Goal: Task Accomplishment & Management: Use online tool/utility

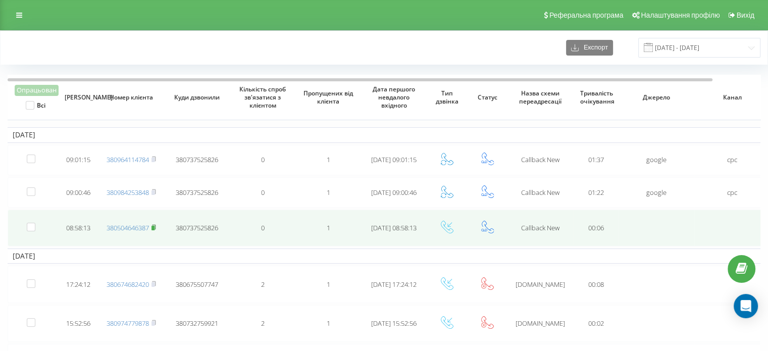
click at [155, 224] on icon at bounding box center [154, 227] width 5 height 6
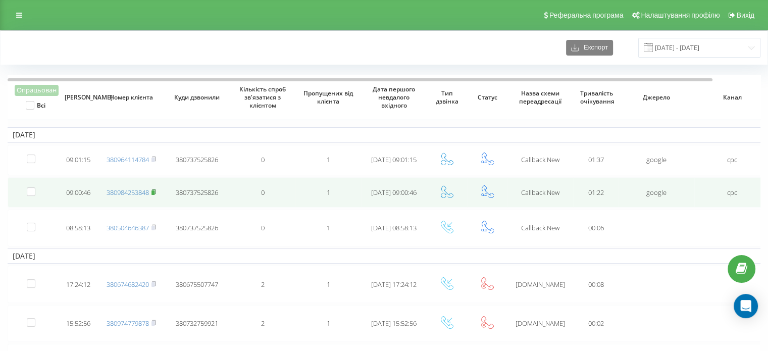
click at [155, 191] on rect at bounding box center [153, 192] width 3 height 5
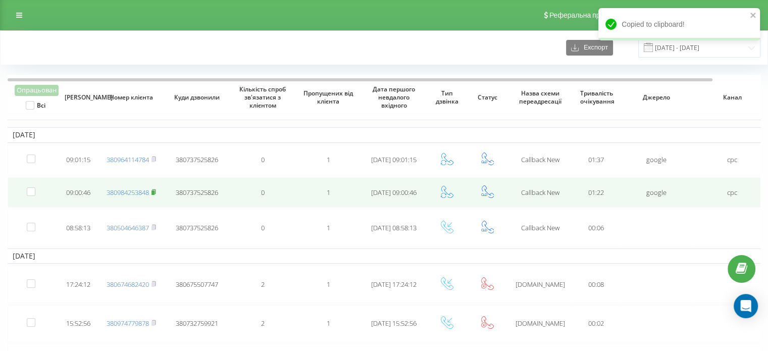
click at [155, 191] on rect at bounding box center [153, 192] width 3 height 5
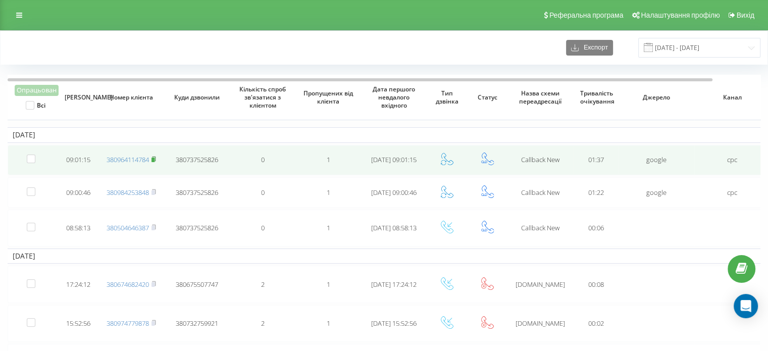
click at [155, 158] on rect at bounding box center [153, 160] width 3 height 5
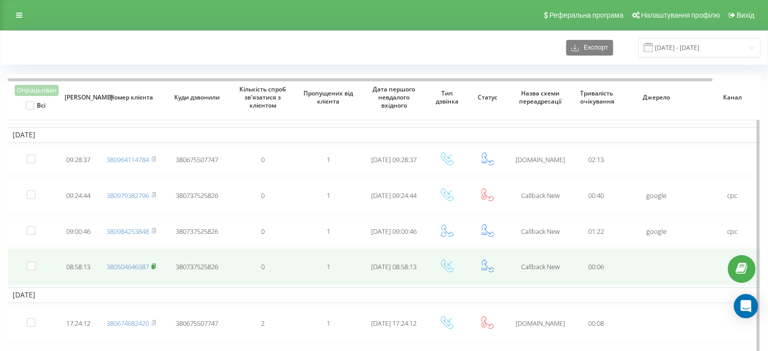
click at [154, 265] on rect at bounding box center [153, 267] width 3 height 5
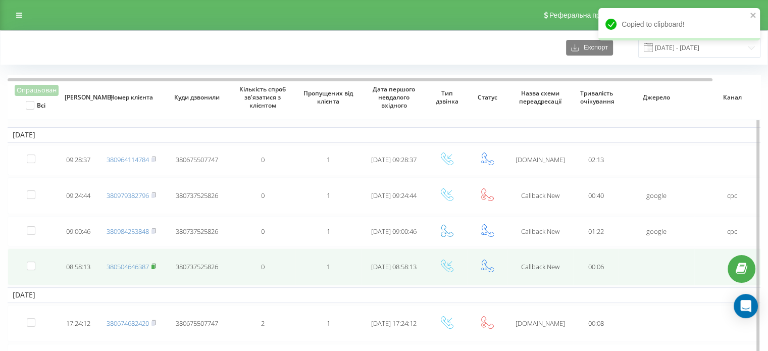
click at [154, 265] on rect at bounding box center [153, 267] width 3 height 5
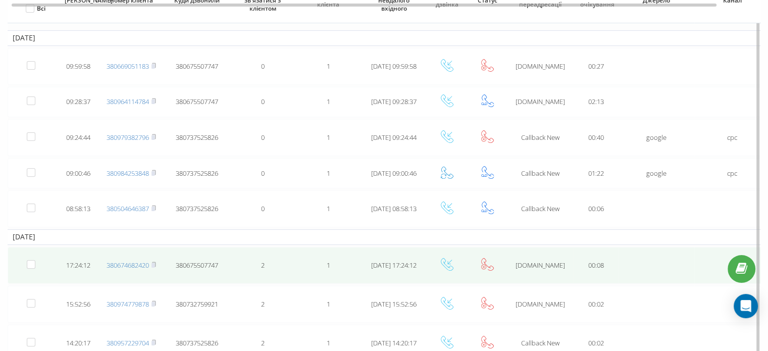
scroll to position [101, 0]
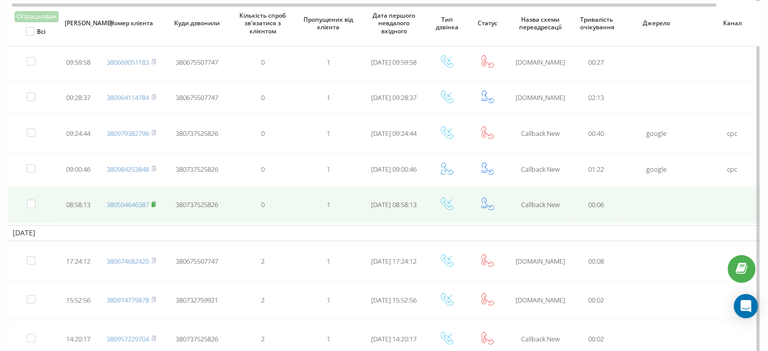
click at [154, 201] on icon at bounding box center [154, 204] width 5 height 6
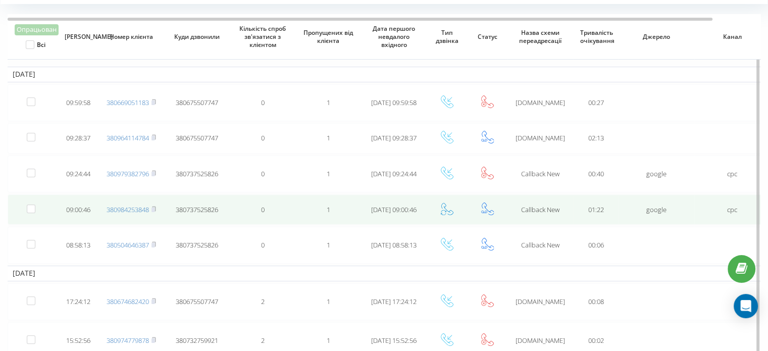
scroll to position [51, 0]
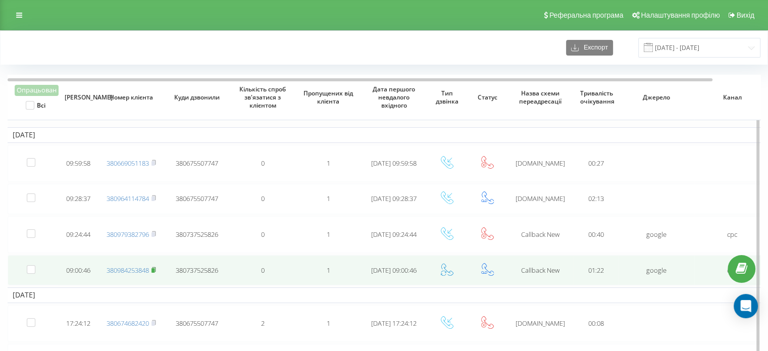
click at [155, 268] on rect at bounding box center [153, 270] width 3 height 5
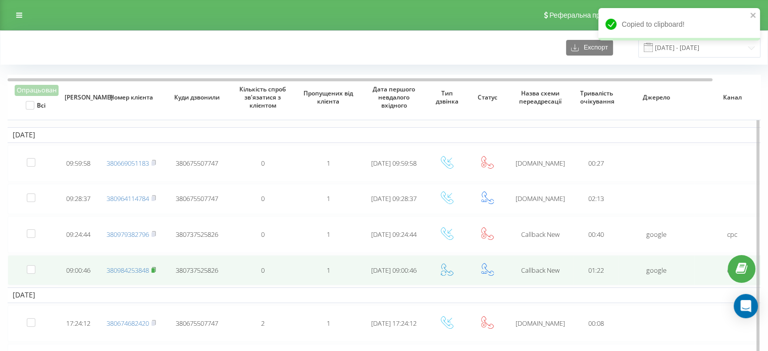
click at [153, 267] on icon at bounding box center [154, 270] width 5 height 6
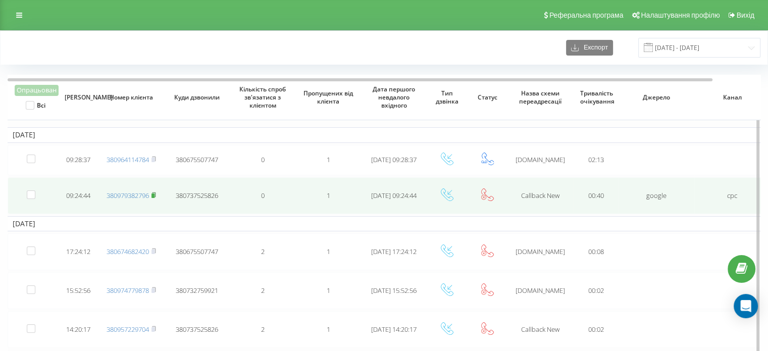
click at [155, 193] on rect at bounding box center [153, 195] width 3 height 5
click at [155, 196] on rect at bounding box center [153, 195] width 3 height 5
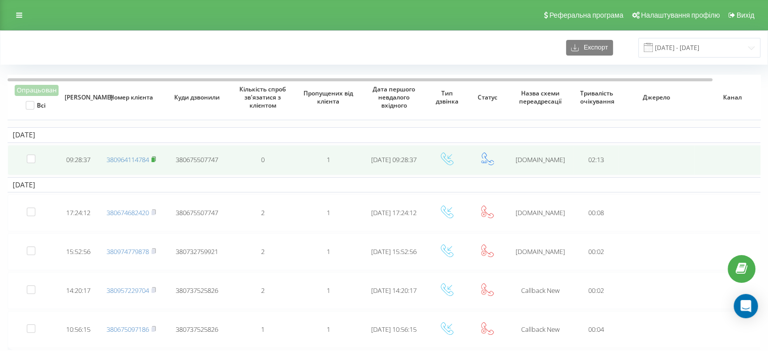
click at [155, 158] on rect at bounding box center [153, 160] width 3 height 5
